Goal: Task Accomplishment & Management: Manage account settings

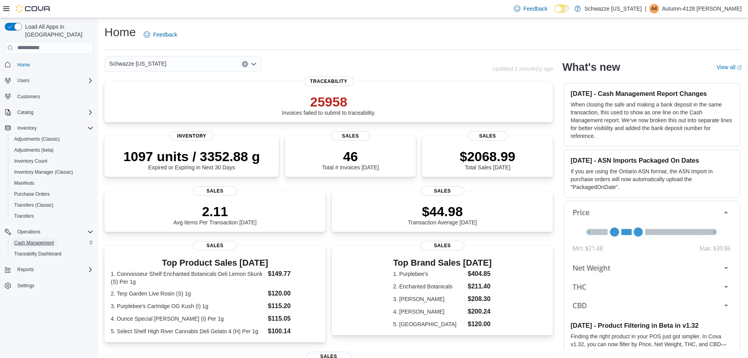
click at [34, 240] on span "Cash Management" at bounding box center [34, 243] width 40 height 6
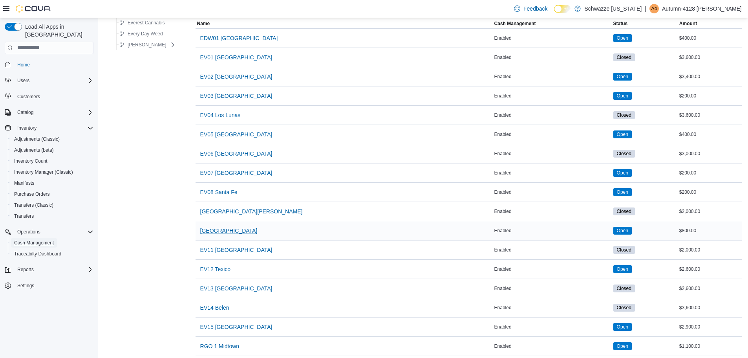
scroll to position [79, 0]
click at [233, 213] on span "[GEOGRAPHIC_DATA][PERSON_NAME]" at bounding box center [251, 211] width 103 height 8
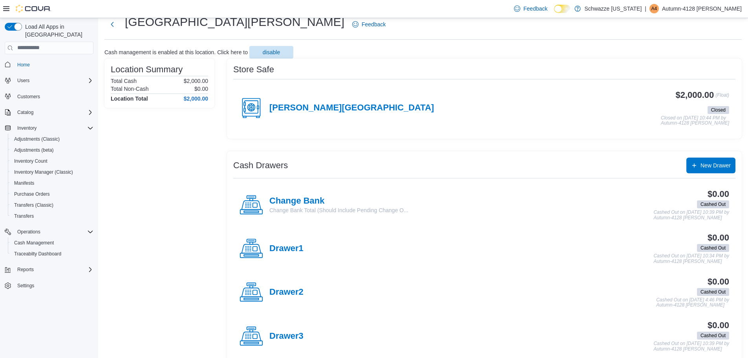
scroll to position [37, 0]
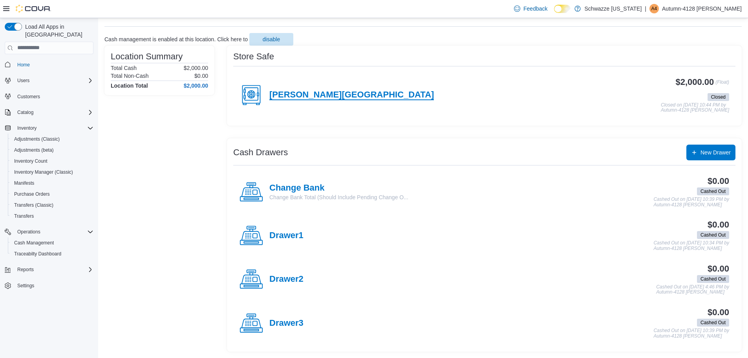
click at [270, 91] on h4 "[PERSON_NAME][GEOGRAPHIC_DATA]" at bounding box center [351, 95] width 165 height 10
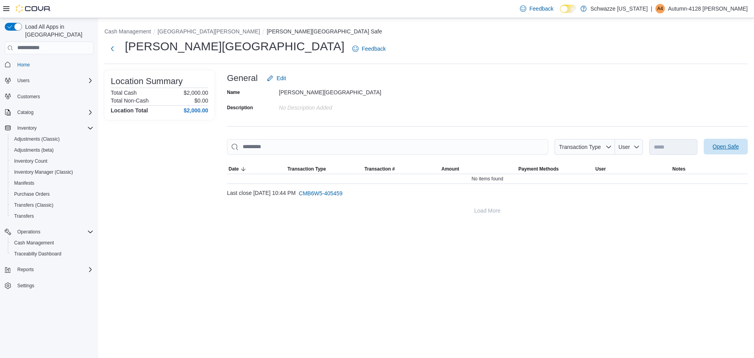
click at [733, 141] on span "Open Safe" at bounding box center [726, 147] width 35 height 16
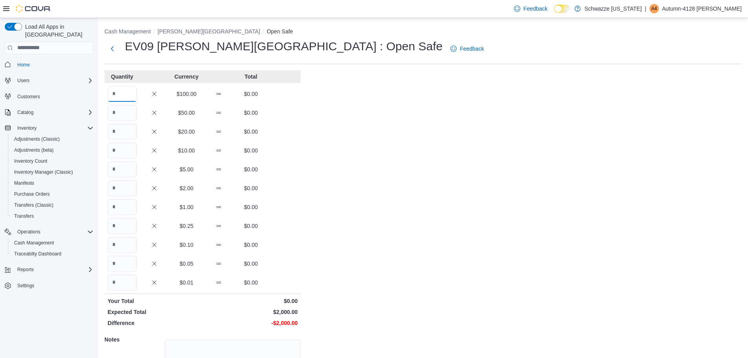
click at [134, 88] on input "Quantity" at bounding box center [122, 94] width 29 height 16
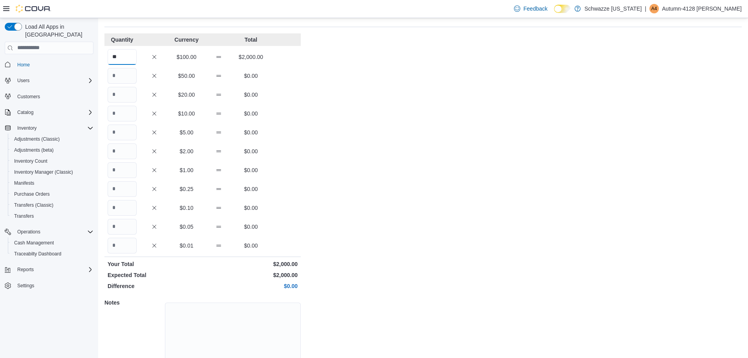
scroll to position [70, 0]
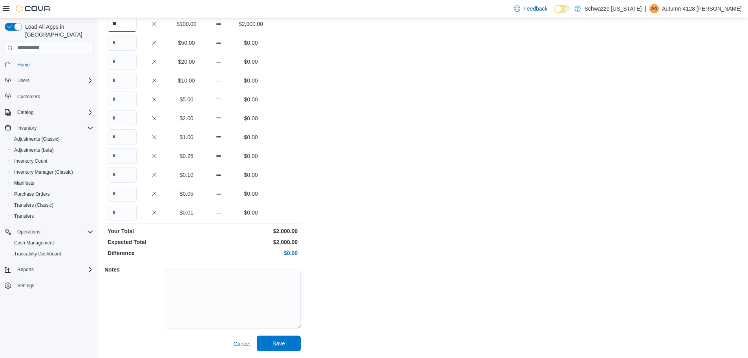
type input "**"
click at [277, 349] on span "Save" at bounding box center [279, 343] width 35 height 16
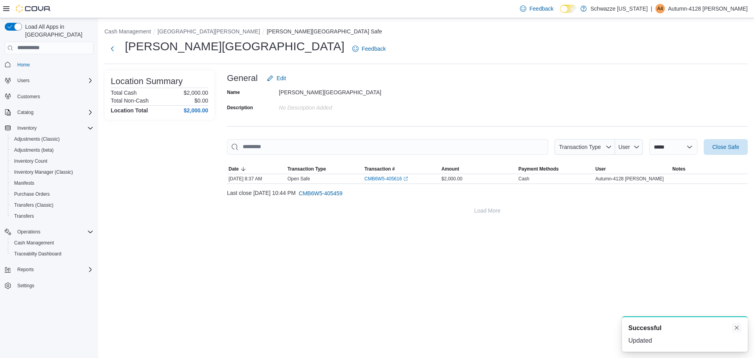
click at [736, 326] on button "Dismiss toast" at bounding box center [736, 327] width 9 height 9
click at [114, 52] on button "Next" at bounding box center [112, 48] width 16 height 16
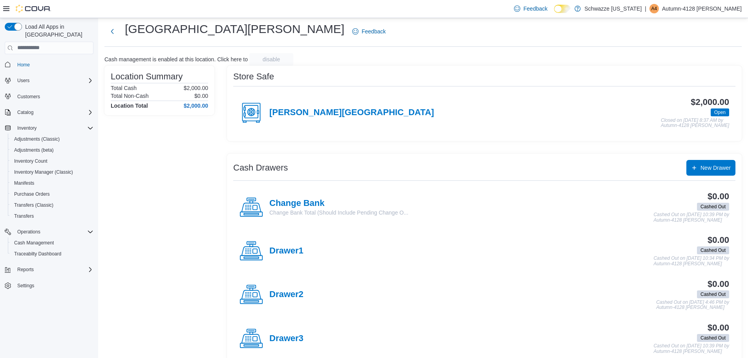
scroll to position [33, 0]
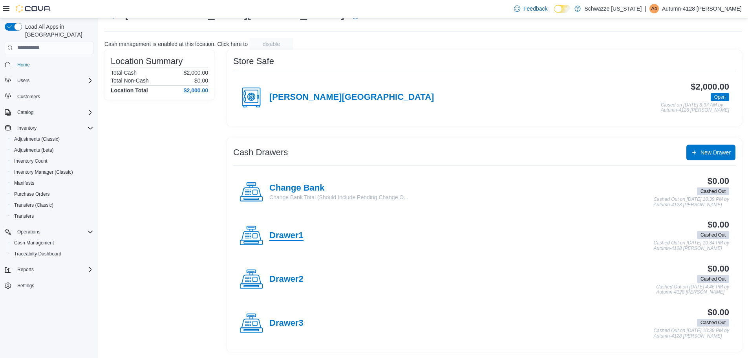
click at [286, 240] on h4 "Drawer1" at bounding box center [286, 236] width 34 height 10
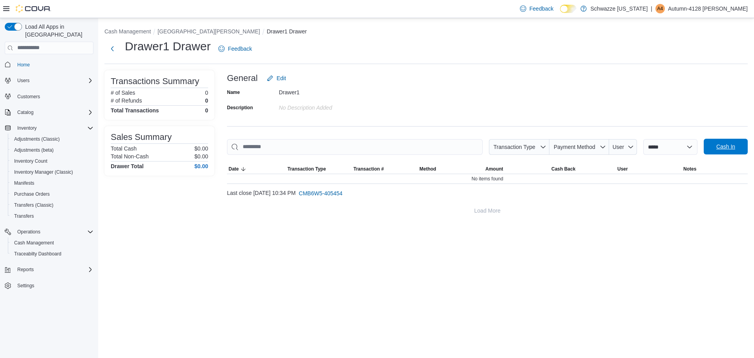
click at [740, 151] on span "Cash In" at bounding box center [726, 147] width 35 height 16
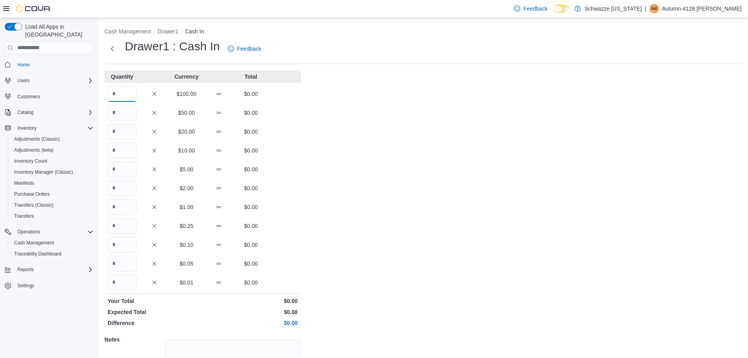
click at [131, 91] on input "Quantity" at bounding box center [122, 94] width 29 height 16
type input "*"
click at [128, 130] on input "Quantity" at bounding box center [122, 132] width 29 height 16
type input "*"
click at [126, 147] on input "Quantity" at bounding box center [122, 151] width 29 height 16
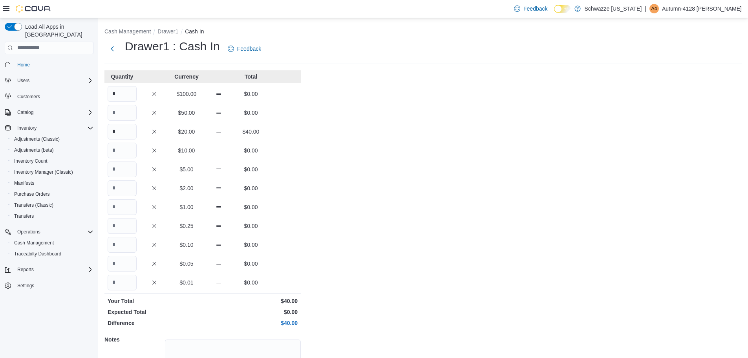
click at [127, 180] on div "Quantity Currency Total * $100.00 $0.00 $50.00 $0.00 * $20.00 $40.00 $10.00 $0.…" at bounding box center [202, 245] width 196 height 351
click at [128, 170] on input "Quantity" at bounding box center [122, 169] width 29 height 16
type input "**"
click at [125, 210] on input "Quantity" at bounding box center [122, 207] width 29 height 16
type input "**"
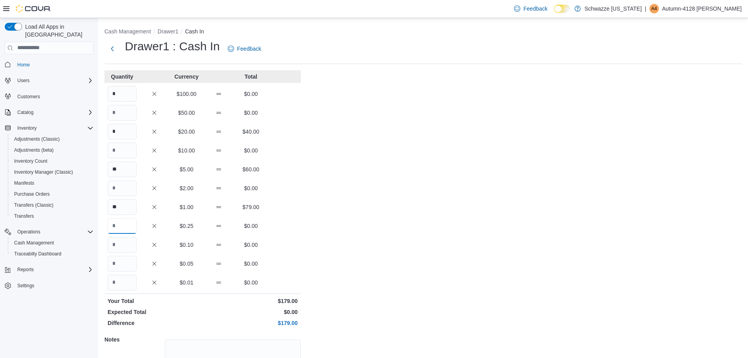
click at [124, 223] on input "Quantity" at bounding box center [122, 226] width 29 height 16
type input "**"
drag, startPoint x: 130, startPoint y: 245, endPoint x: 144, endPoint y: 234, distance: 17.4
click at [131, 244] on input "Quantity" at bounding box center [122, 245] width 29 height 16
type input "**"
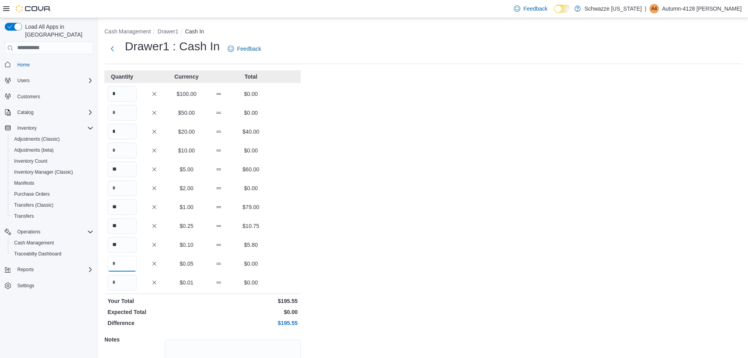
click at [119, 267] on input "Quantity" at bounding box center [122, 264] width 29 height 16
click at [126, 259] on input "Quantity" at bounding box center [122, 264] width 29 height 16
type input "**"
click at [122, 276] on input "Quantity" at bounding box center [122, 283] width 29 height 16
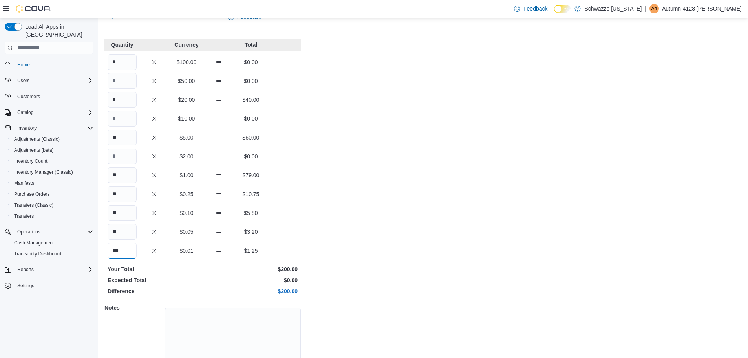
scroll to position [70, 0]
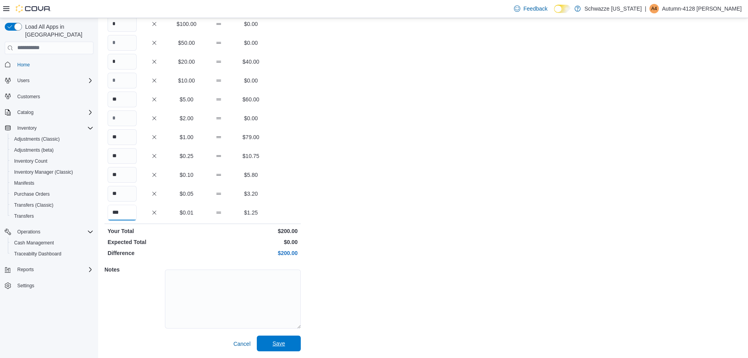
type input "***"
click at [276, 344] on span "Save" at bounding box center [279, 343] width 13 height 8
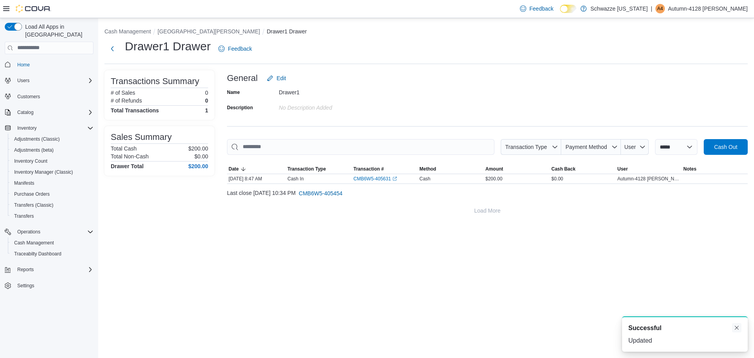
click at [738, 328] on button "Dismiss toast" at bounding box center [736, 327] width 9 height 9
click at [105, 49] on button "Next" at bounding box center [112, 49] width 16 height 16
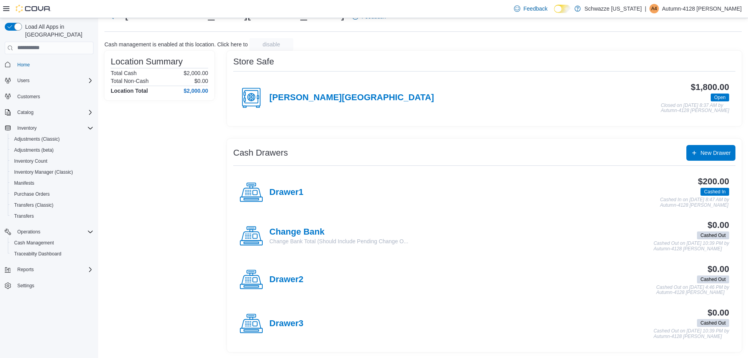
scroll to position [33, 0]
click at [291, 320] on h4 "Drawer3" at bounding box center [286, 323] width 34 height 10
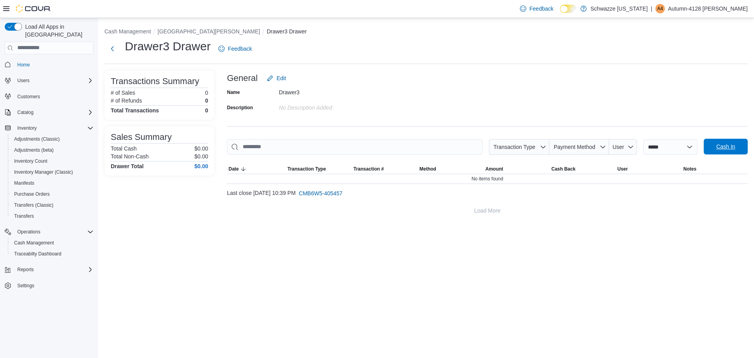
click at [728, 151] on span "Cash In" at bounding box center [726, 147] width 35 height 16
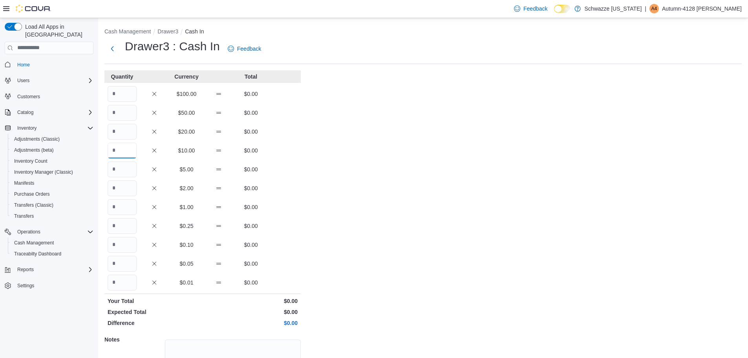
click at [118, 152] on input "Quantity" at bounding box center [122, 151] width 29 height 16
type input "*"
click at [123, 167] on input "Quantity" at bounding box center [122, 169] width 29 height 16
type input "**"
click at [118, 209] on input "Quantity" at bounding box center [122, 207] width 29 height 16
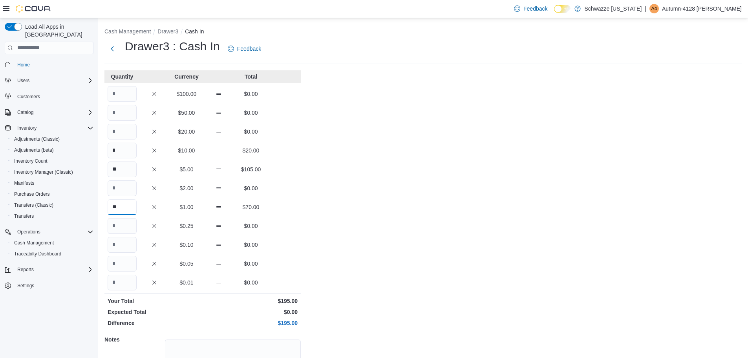
type input "**"
click at [129, 222] on input "Quantity" at bounding box center [122, 226] width 29 height 16
drag, startPoint x: 117, startPoint y: 247, endPoint x: 122, endPoint y: 247, distance: 5.1
click at [122, 247] on input "Quantity" at bounding box center [122, 245] width 29 height 16
type input "**"
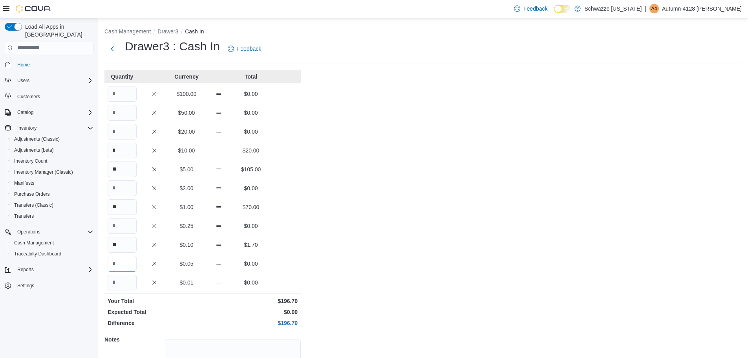
click at [125, 258] on input "Quantity" at bounding box center [122, 264] width 29 height 16
type input "**"
click at [125, 275] on input "Quantity" at bounding box center [122, 283] width 29 height 16
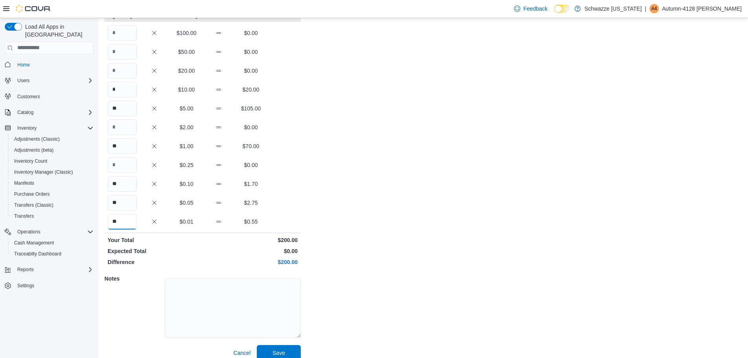
scroll to position [70, 0]
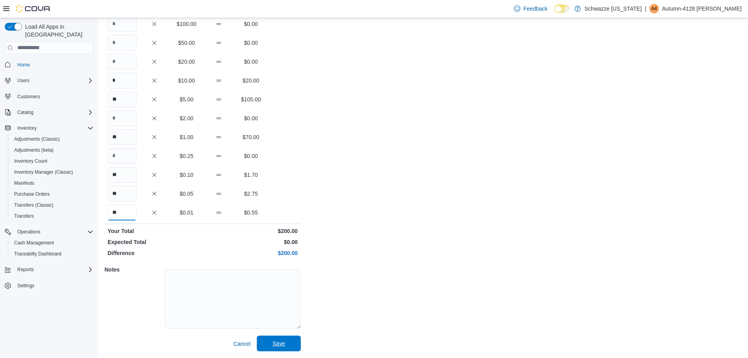
type input "**"
click at [285, 343] on span "Save" at bounding box center [279, 343] width 35 height 16
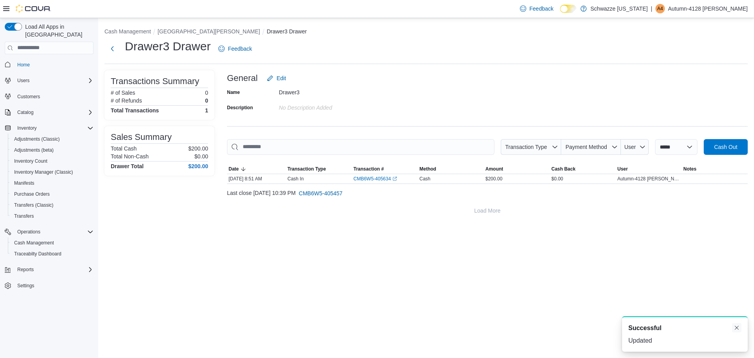
click at [738, 326] on button "Dismiss toast" at bounding box center [736, 327] width 9 height 9
click at [119, 55] on button "Next" at bounding box center [112, 48] width 16 height 16
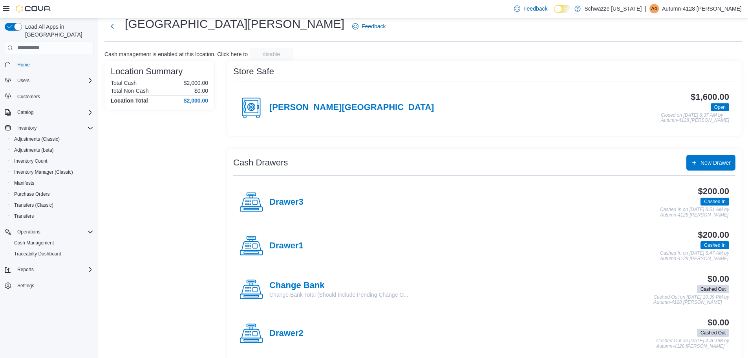
scroll to position [33, 0]
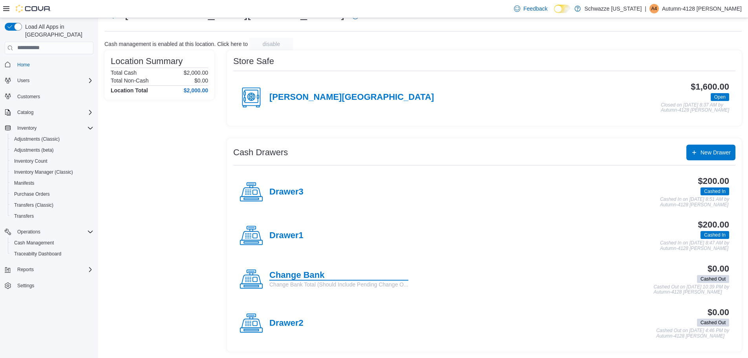
click at [297, 275] on h4 "Change Bank" at bounding box center [338, 275] width 139 height 10
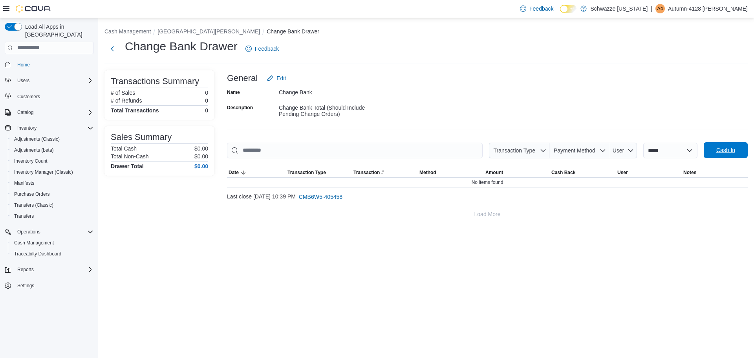
click at [714, 156] on span "Cash In" at bounding box center [726, 150] width 35 height 16
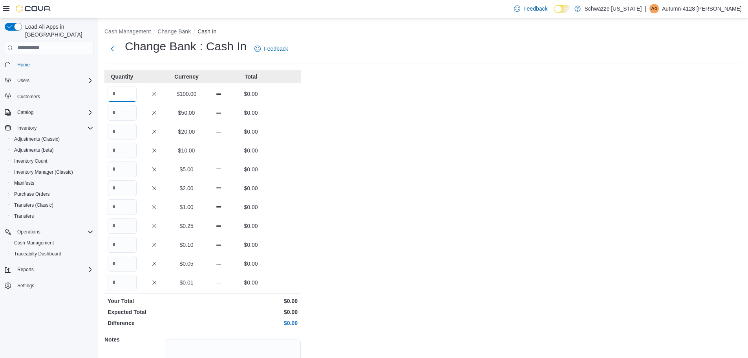
click at [117, 90] on input "Quantity" at bounding box center [122, 94] width 29 height 16
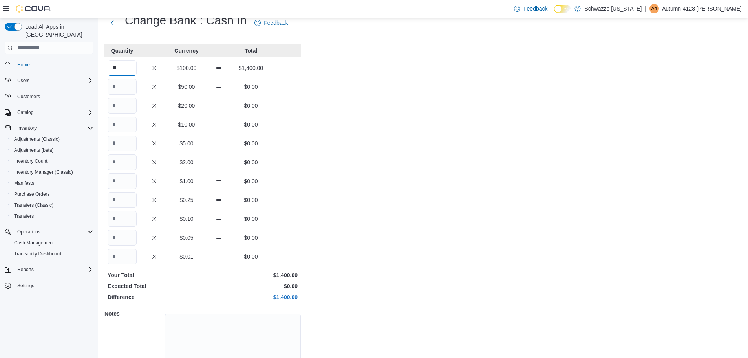
scroll to position [70, 0]
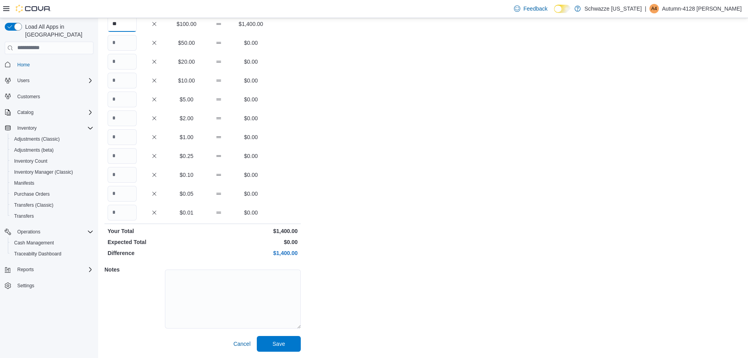
type input "**"
drag, startPoint x: 269, startPoint y: 353, endPoint x: 273, endPoint y: 344, distance: 9.1
click at [269, 352] on div "Cash Management Change Bank Cash In Change Bank : Cash In Feedback Quantity Cur…" at bounding box center [423, 153] width 650 height 410
click at [276, 344] on span "Save" at bounding box center [279, 343] width 13 height 8
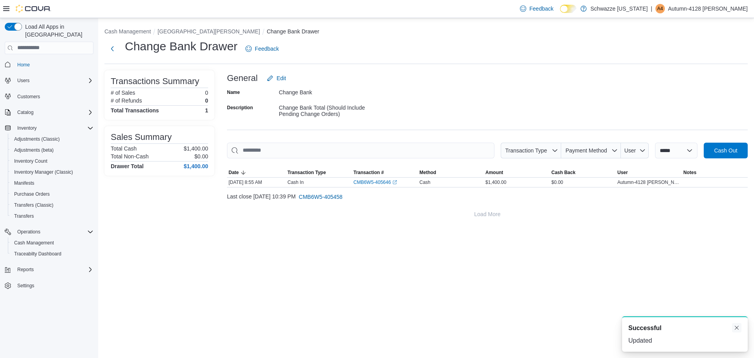
click at [737, 327] on button "Dismiss toast" at bounding box center [736, 327] width 9 height 9
click at [115, 48] on button "Next" at bounding box center [112, 48] width 16 height 16
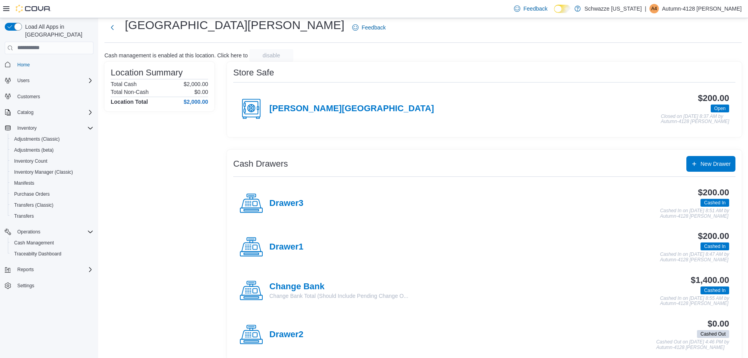
scroll to position [33, 0]
